Goal: Task Accomplishment & Management: Manage account settings

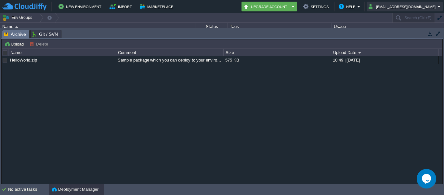
click at [398, 7] on button "[EMAIL_ADDRESS][DOMAIN_NAME]" at bounding box center [403, 7] width 69 height 8
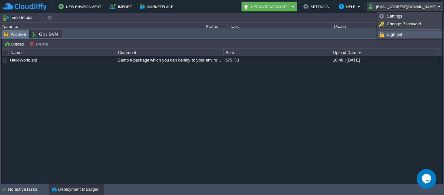
click at [402, 34] on span "Sign out" at bounding box center [395, 34] width 16 height 5
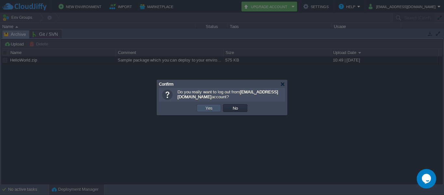
click at [210, 108] on button "Yes" at bounding box center [208, 108] width 11 height 6
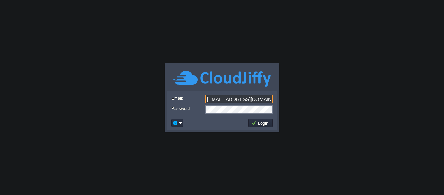
click at [232, 98] on input "[EMAIL_ADDRESS][DOMAIN_NAME]" at bounding box center [238, 99] width 67 height 8
type input "ph150496@outlook.com"
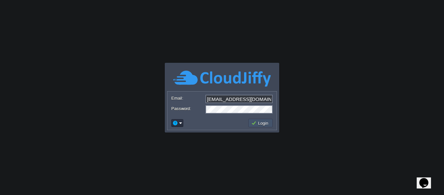
click at [265, 120] on button "Login" at bounding box center [260, 123] width 19 height 6
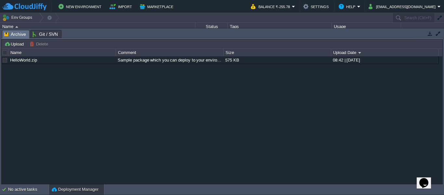
click at [430, 35] on button "button" at bounding box center [430, 34] width 6 height 6
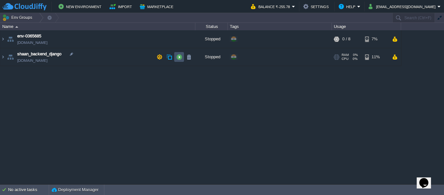
click at [179, 58] on button "button" at bounding box center [179, 57] width 6 height 6
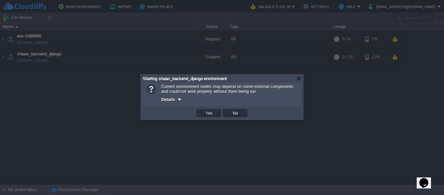
click at [211, 109] on td "Yes" at bounding box center [209, 113] width 26 height 10
click at [207, 116] on button "Yes" at bounding box center [208, 113] width 11 height 6
